Goal: Find specific page/section: Find specific page/section

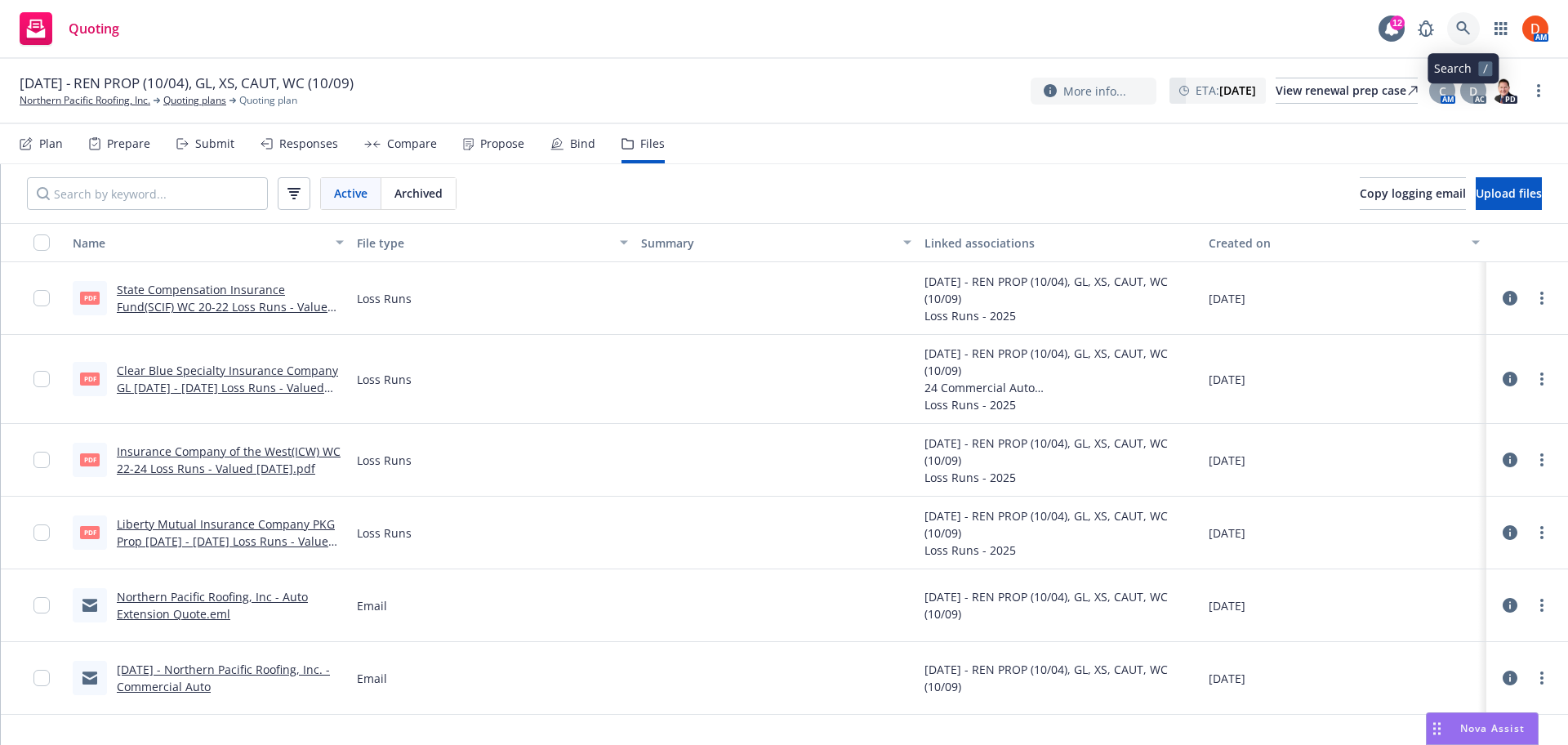
click at [1473, 24] on link at bounding box center [1464, 29] width 33 height 33
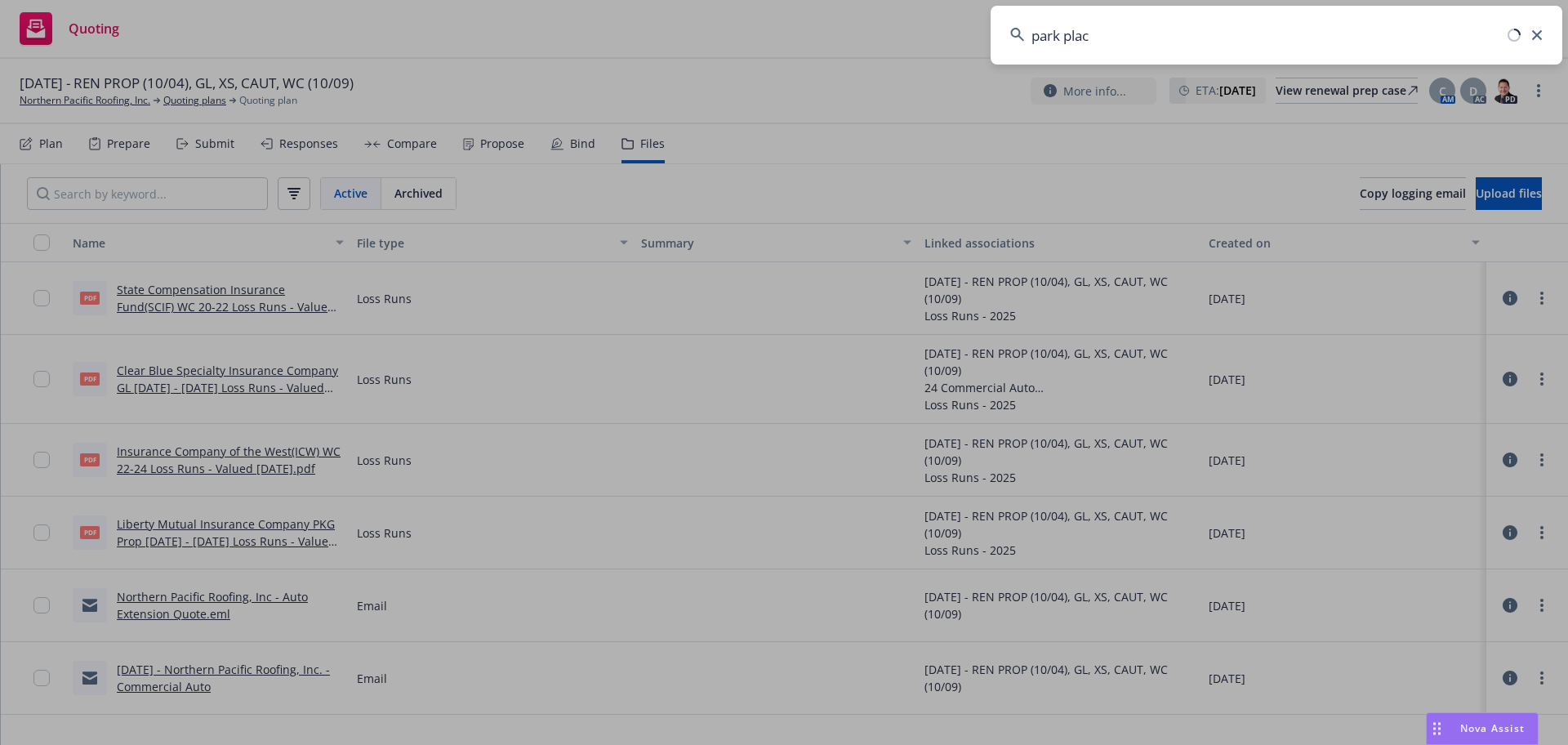
type input "park place"
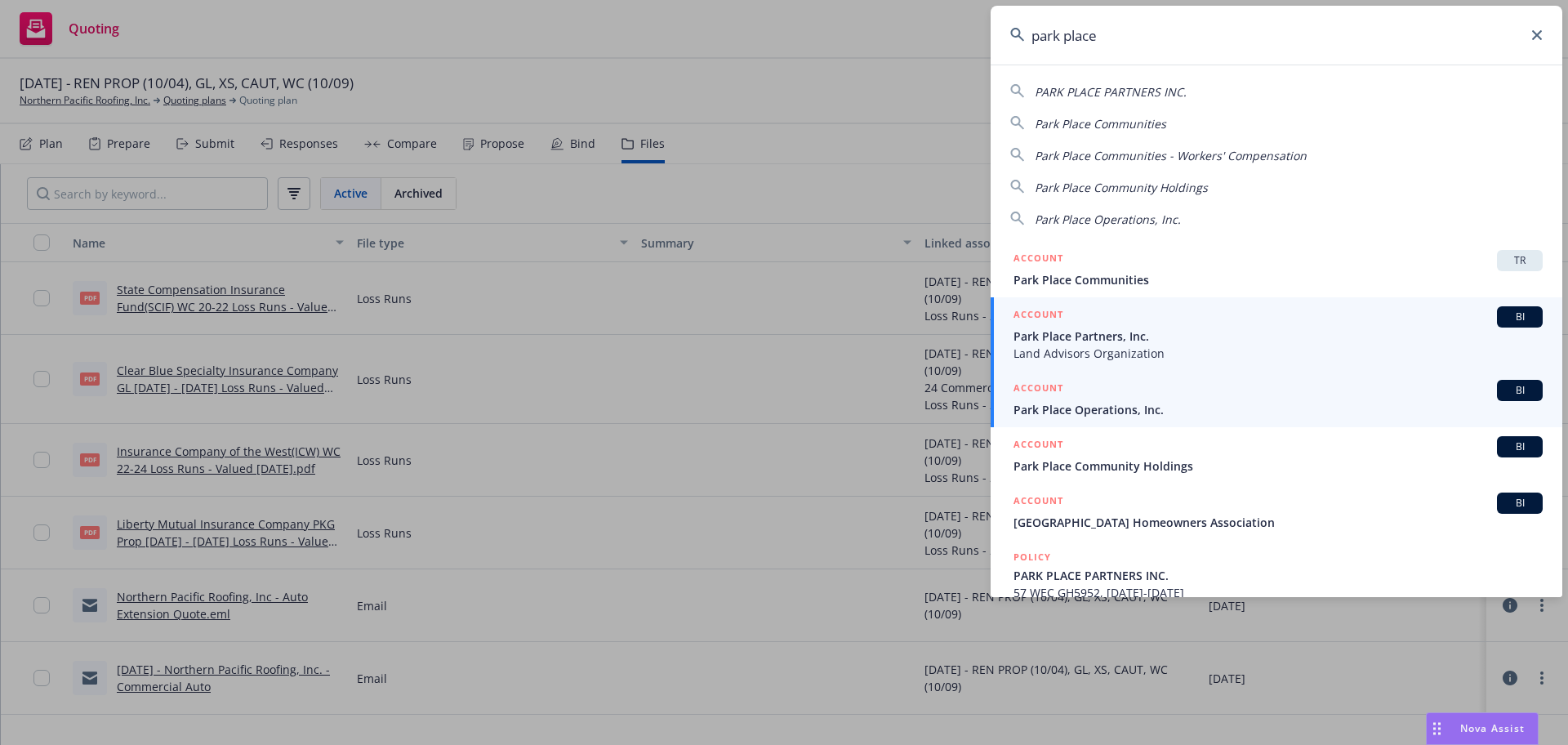
click at [1137, 394] on div "ACCOUNT BI" at bounding box center [1278, 391] width 529 height 22
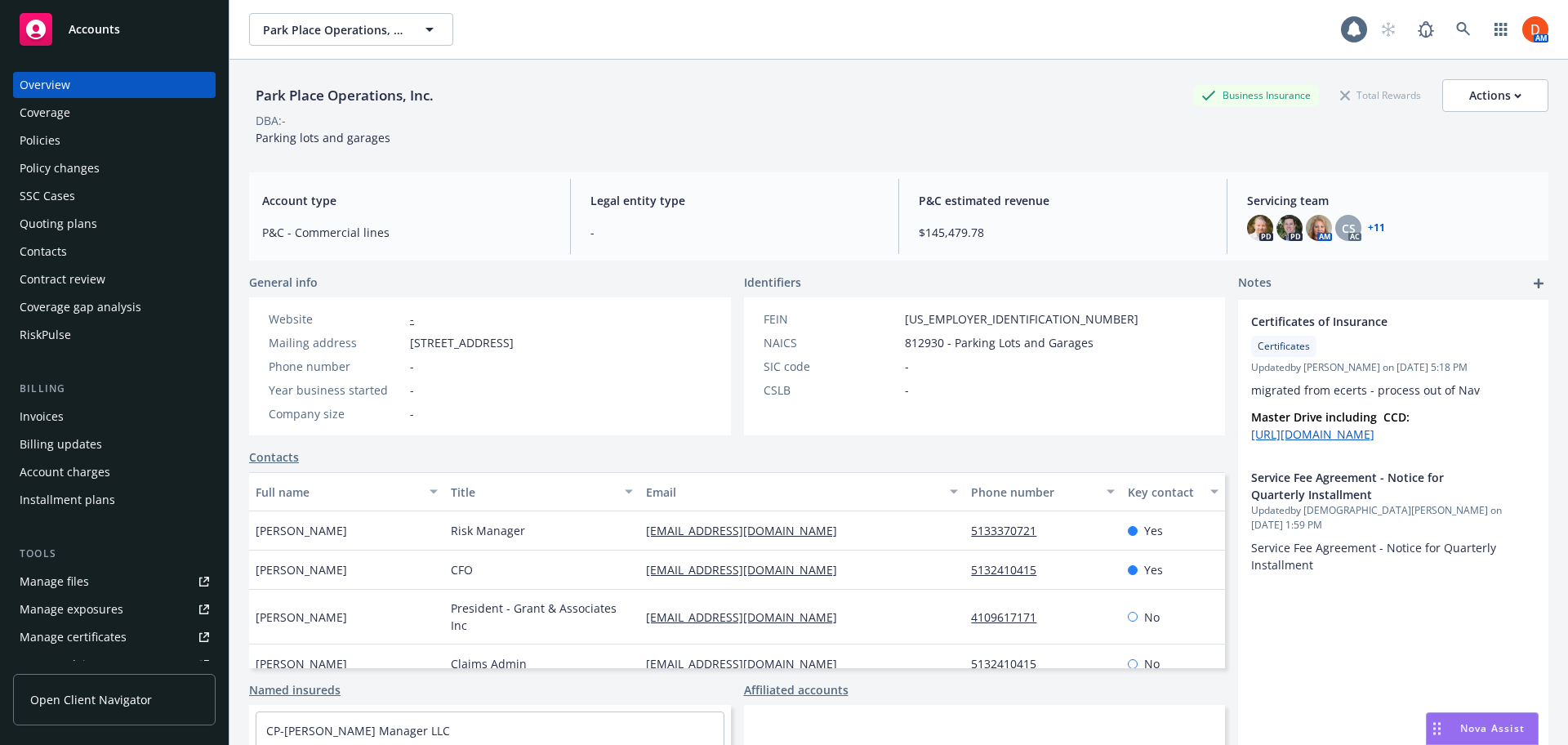
scroll to position [43, 0]
